Goal: Task Accomplishment & Management: Manage account settings

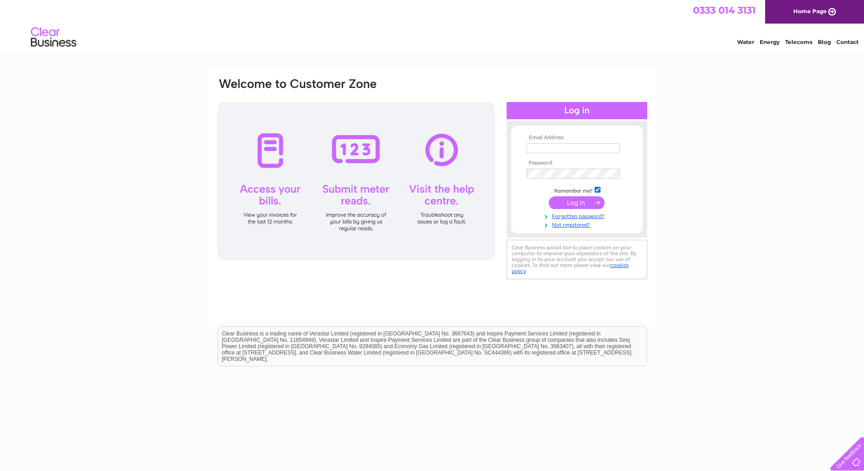
click at [534, 151] on input "text" at bounding box center [573, 148] width 93 height 10
paste input "marlyn@coreproducts.co.uk"
type input "marlyn@coreproducts.co.uk"
click at [583, 203] on input "submit" at bounding box center [577, 202] width 56 height 13
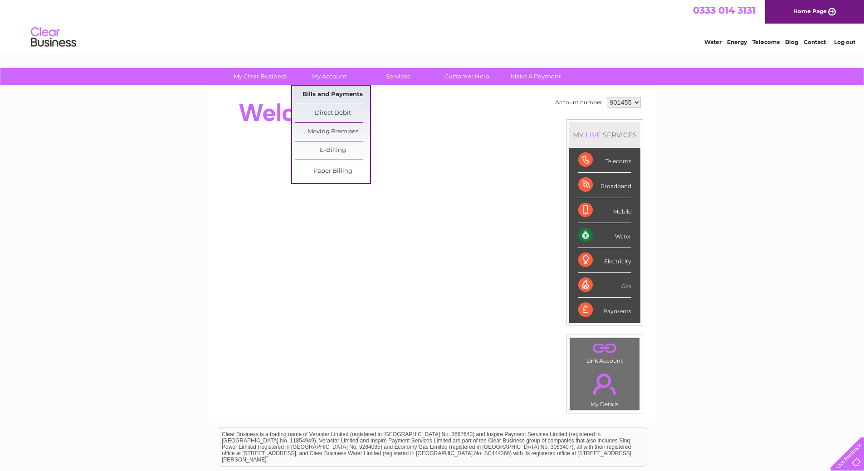
click at [357, 88] on link "Bills and Payments" at bounding box center [332, 95] width 75 height 18
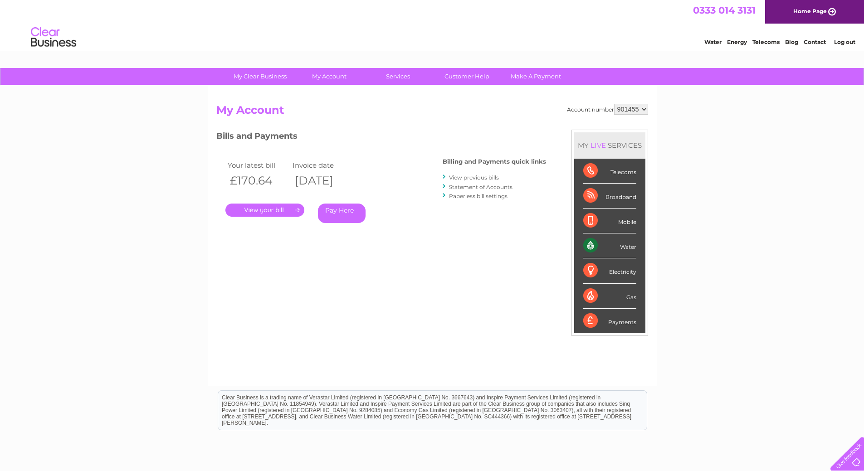
click at [252, 208] on link "." at bounding box center [264, 210] width 79 height 13
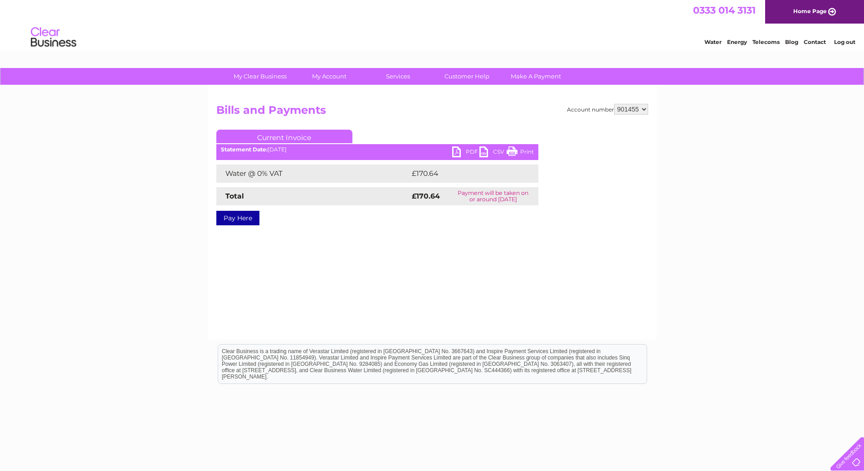
click at [454, 152] on link "PDF" at bounding box center [465, 152] width 27 height 13
